Goal: Information Seeking & Learning: Check status

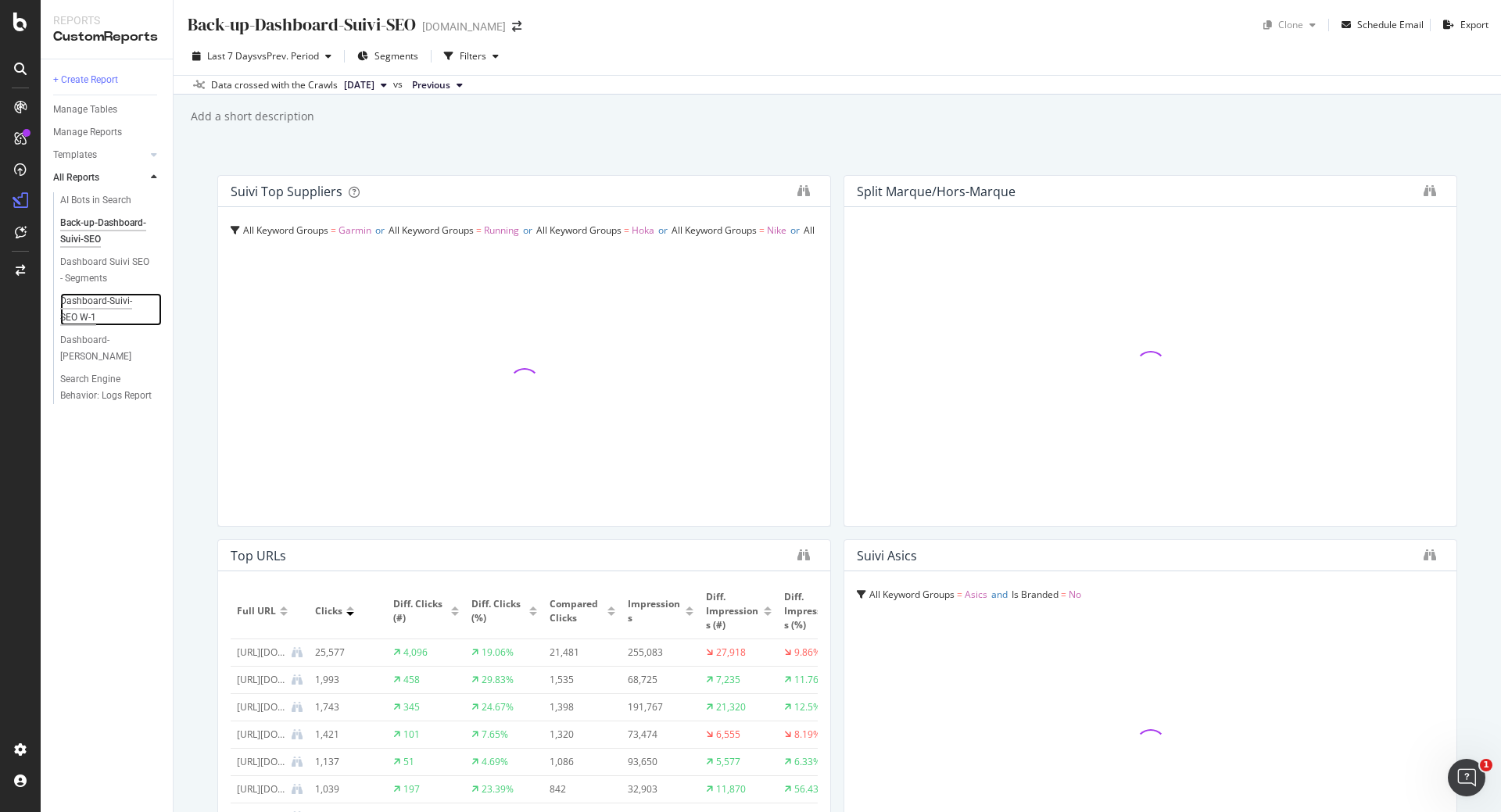
click at [117, 303] on div "Dashboard-Suivi-SEO W-1" at bounding box center [105, 308] width 89 height 33
